Goal: Task Accomplishment & Management: Use online tool/utility

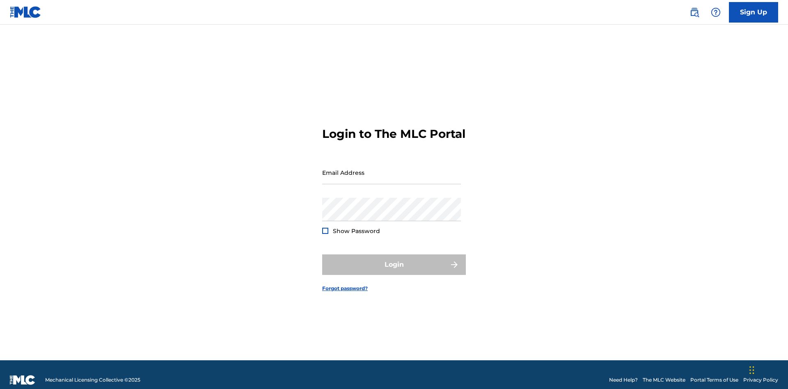
scroll to position [11, 0]
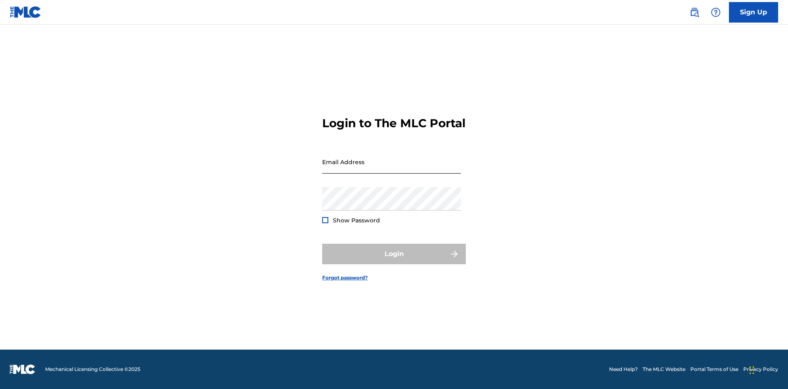
click at [392, 169] on input "Email Address" at bounding box center [391, 161] width 139 height 23
type input "Duke.McTesterson@gmail.com"
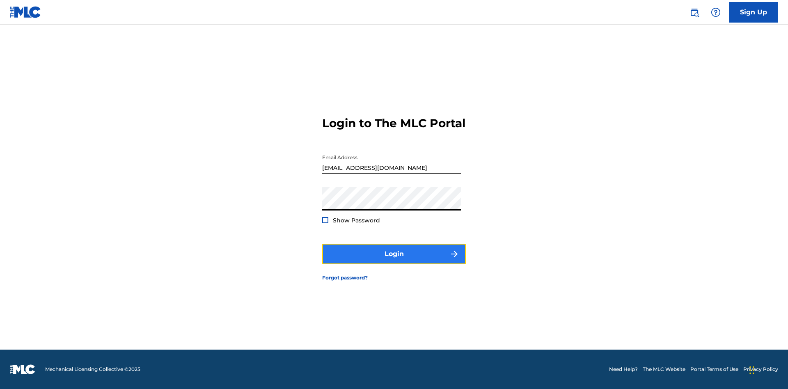
click at [394, 261] on button "Login" at bounding box center [394, 254] width 144 height 21
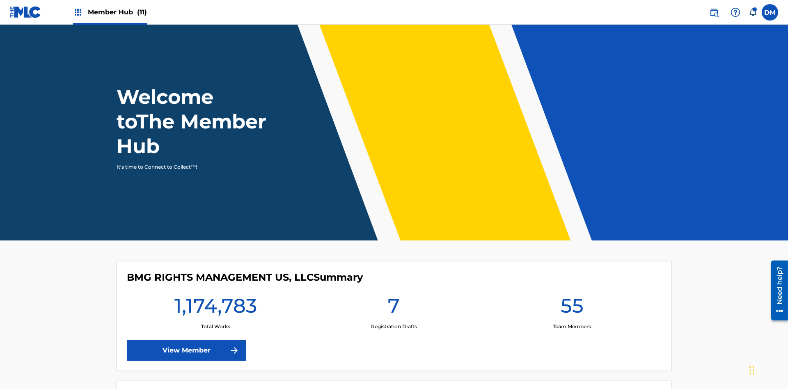
scroll to position [35, 0]
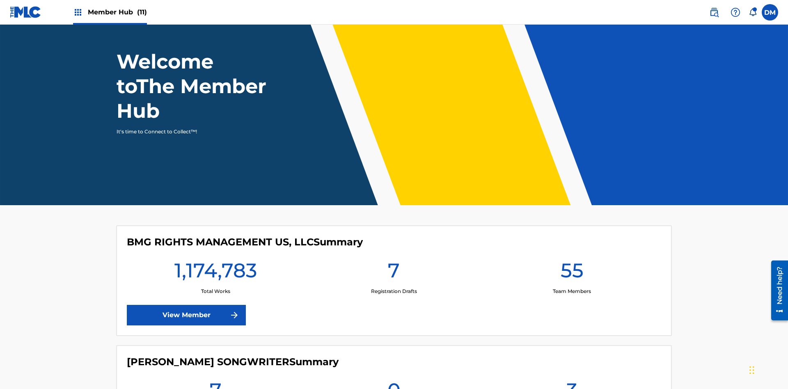
click at [110, 12] on span "Member Hub (11)" at bounding box center [117, 11] width 59 height 9
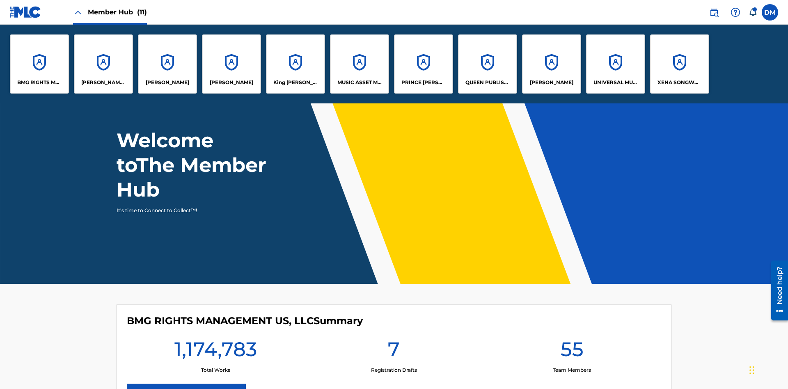
scroll to position [0, 0]
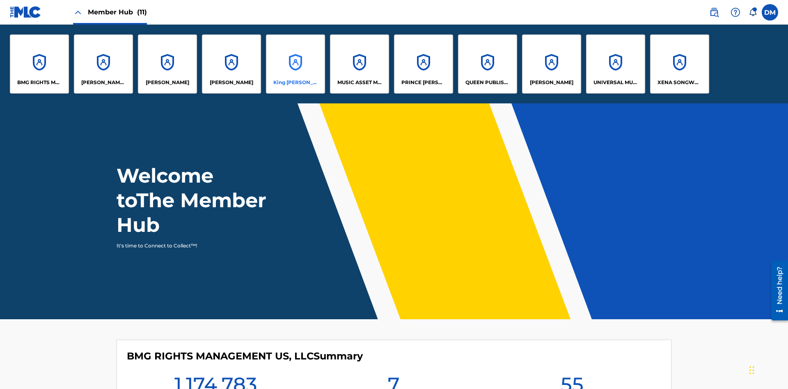
click at [295, 83] on p "King McTesterson" at bounding box center [295, 82] width 45 height 7
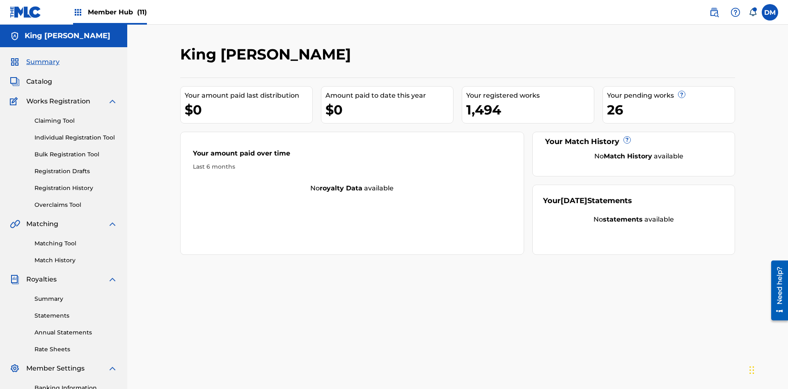
scroll to position [101, 0]
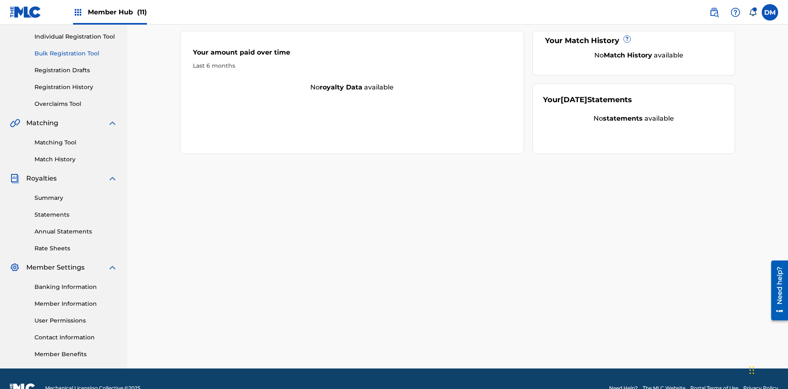
click at [76, 53] on link "Bulk Registration Tool" at bounding box center [75, 53] width 83 height 9
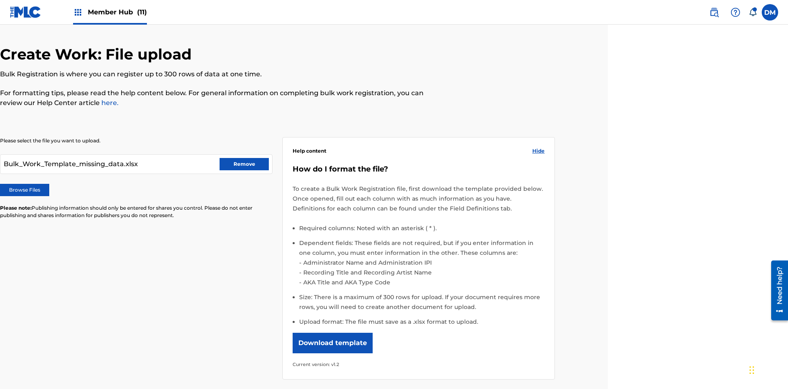
scroll to position [120, 180]
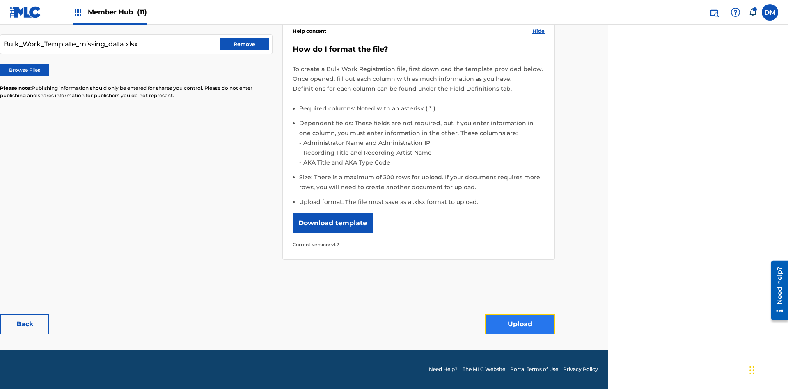
click at [520, 325] on button "Upload" at bounding box center [520, 324] width 70 height 21
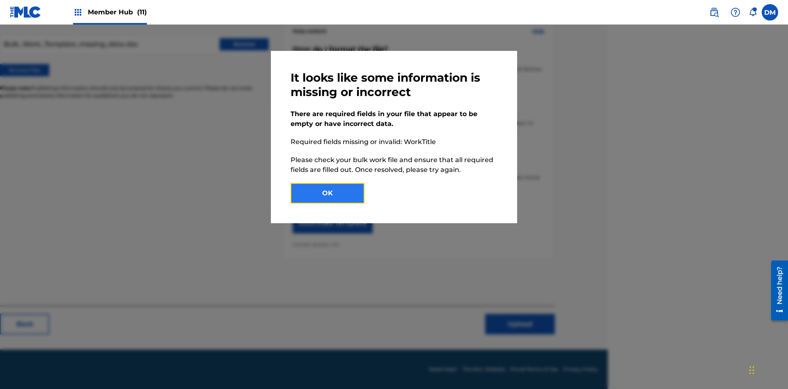
click at [328, 193] on button "OK" at bounding box center [328, 193] width 74 height 21
